Goal: Information Seeking & Learning: Learn about a topic

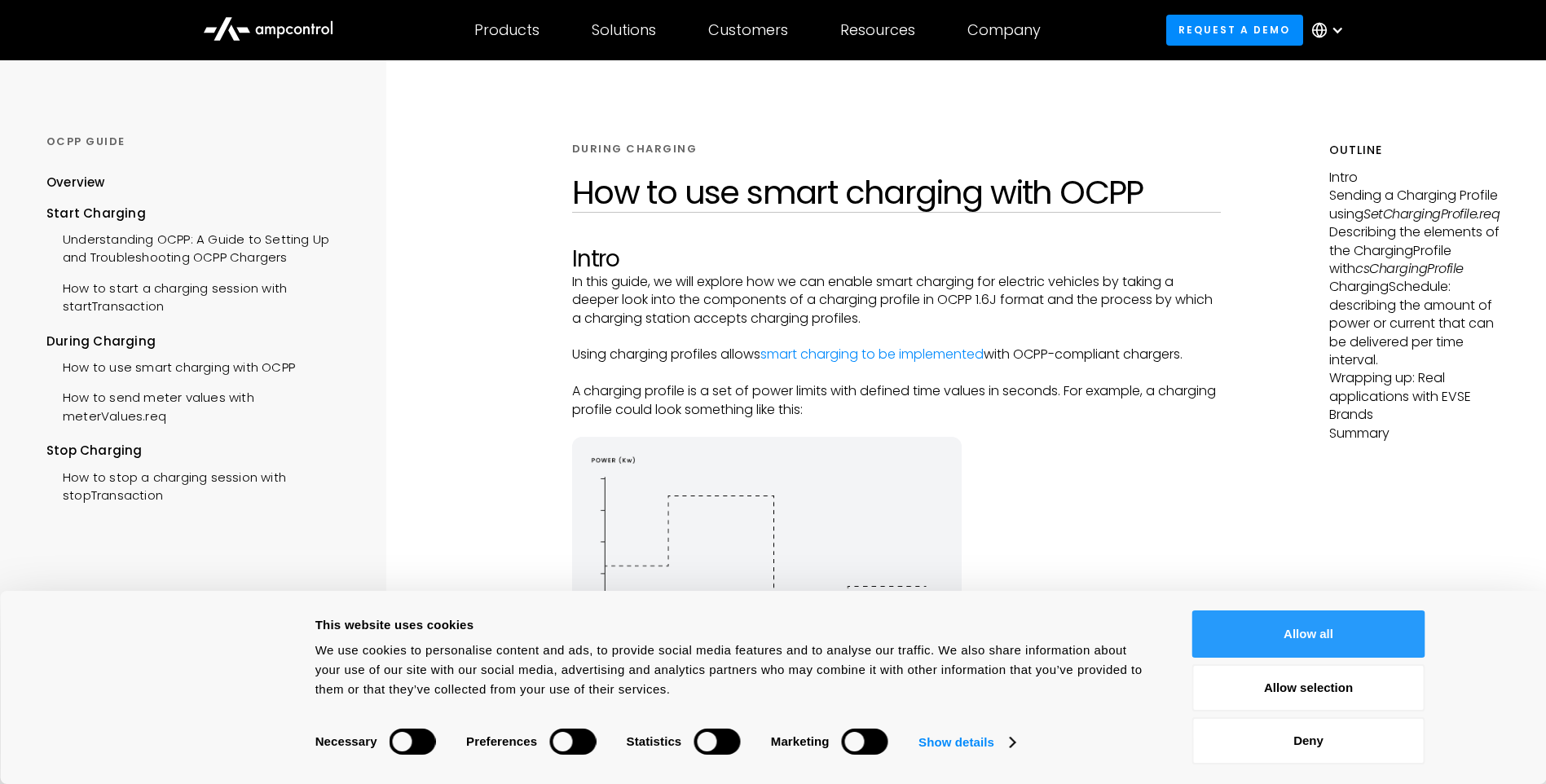
click at [1337, 633] on button "Allow all" at bounding box center [1308, 634] width 233 height 47
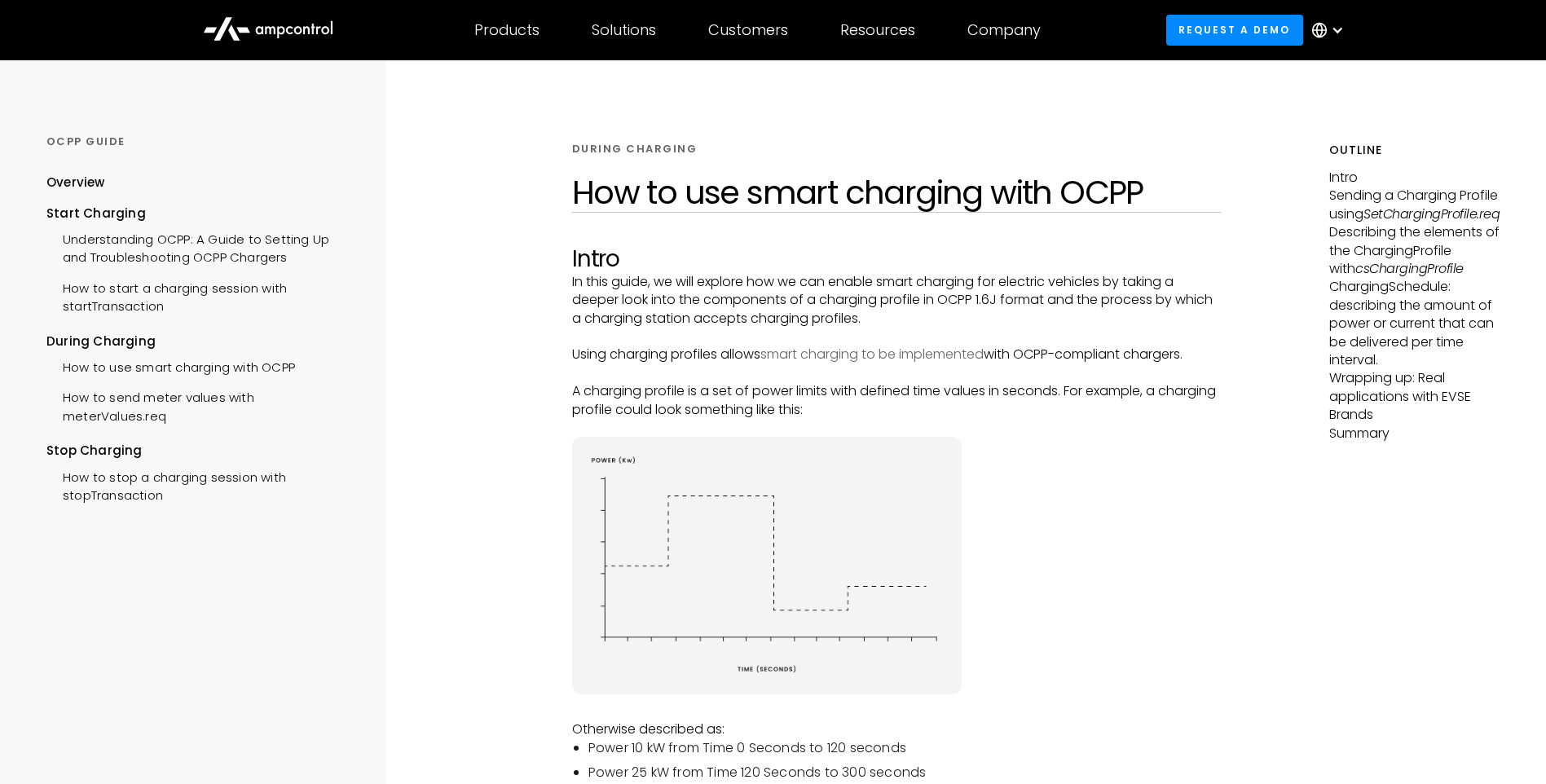
click at [896, 355] on link "smart charging to be implemented" at bounding box center [873, 354] width 223 height 18
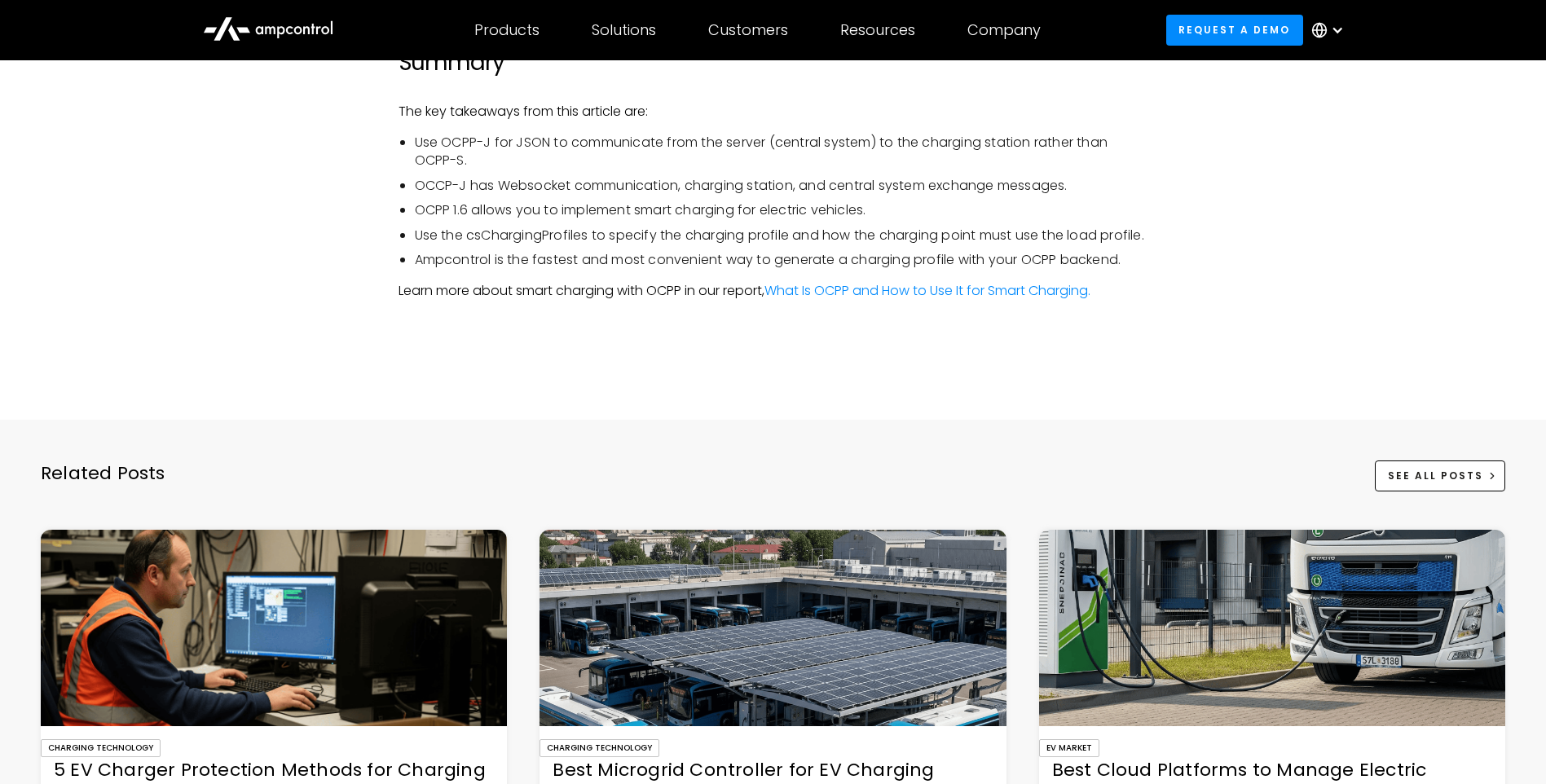
scroll to position [5706, 0]
